Goal: Information Seeking & Learning: Learn about a topic

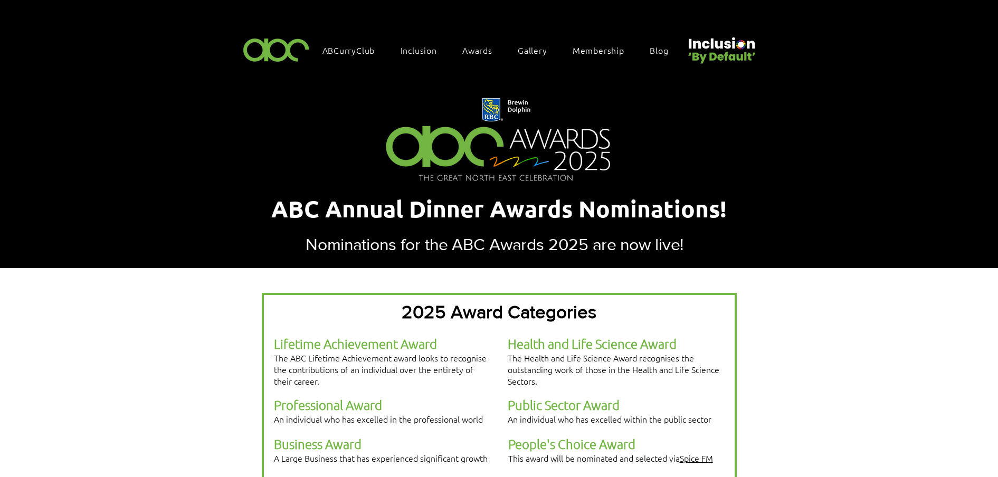
click at [655, 47] on span "Blog" at bounding box center [659, 50] width 18 height 12
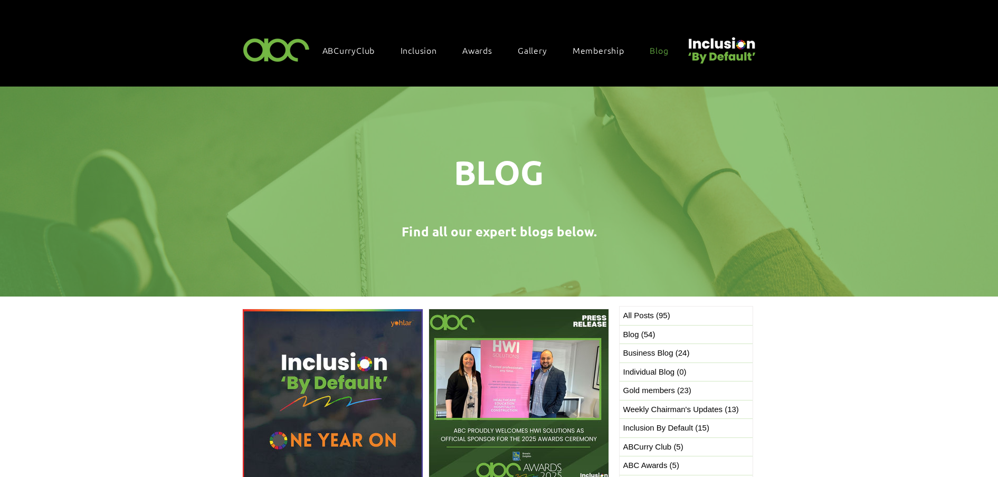
click at [284, 349] on img "Post list. Select a post to read." at bounding box center [332, 399] width 181 height 181
click at [321, 364] on img "Post list. Select a post to read." at bounding box center [332, 399] width 181 height 181
